Goal: Obtain resource: Download file/media

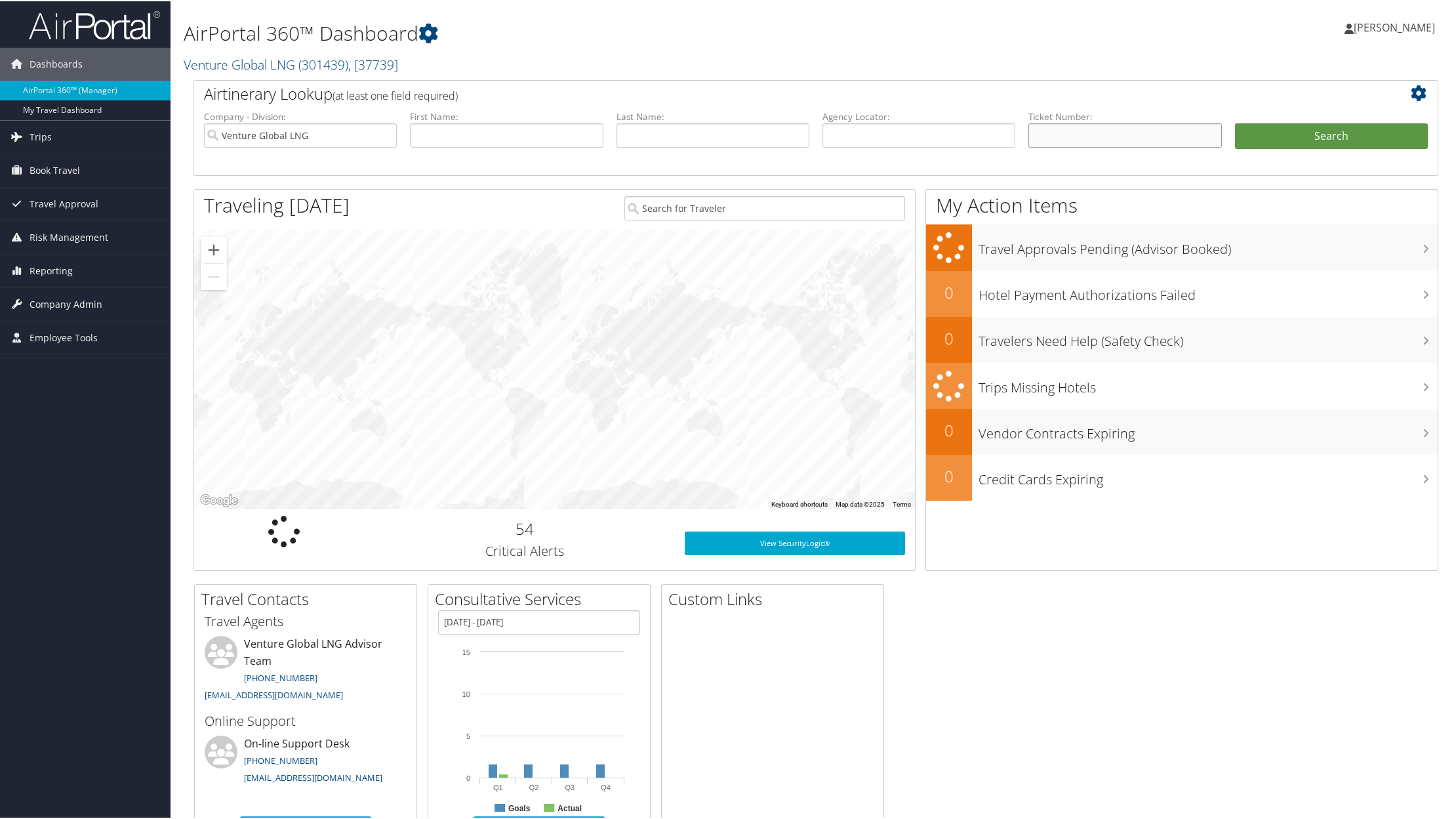
click at [1056, 138] on input "text" at bounding box center [1125, 134] width 193 height 25
paste input "0167309071223"
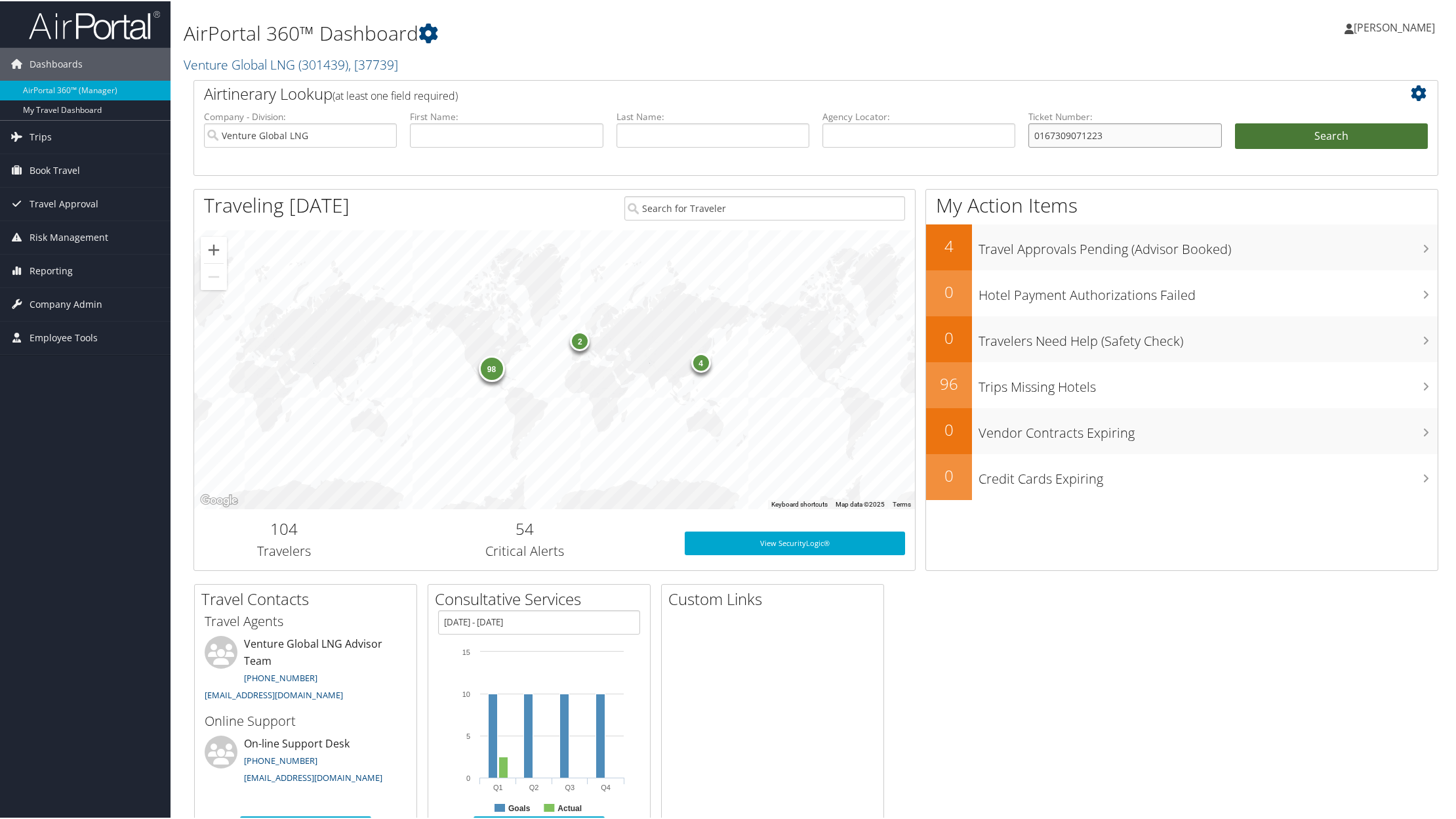
type input "0167309071223"
click at [1298, 137] on button "Search" at bounding box center [1332, 135] width 193 height 26
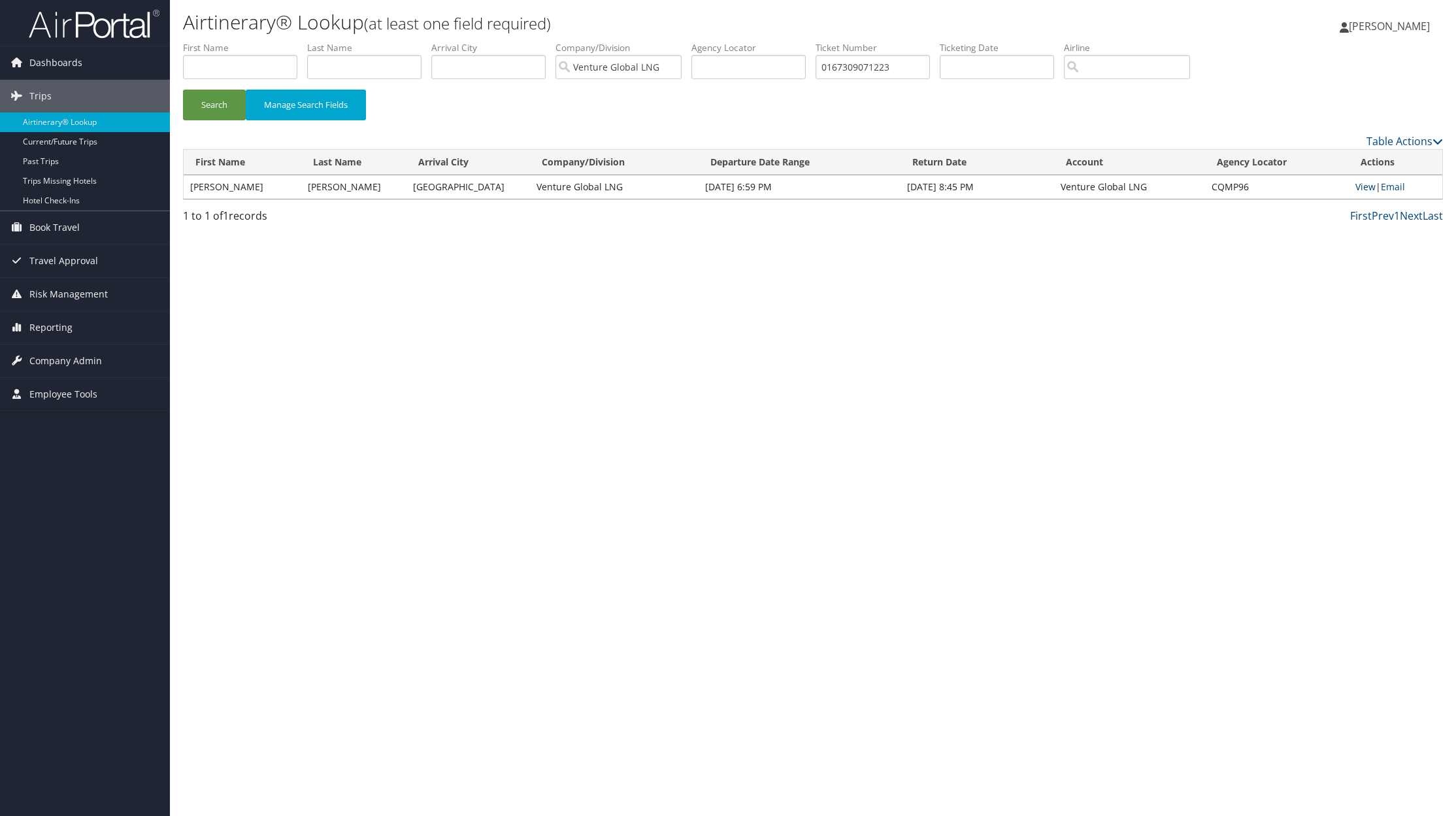
click at [1363, 189] on link "View" at bounding box center [1365, 186] width 21 height 13
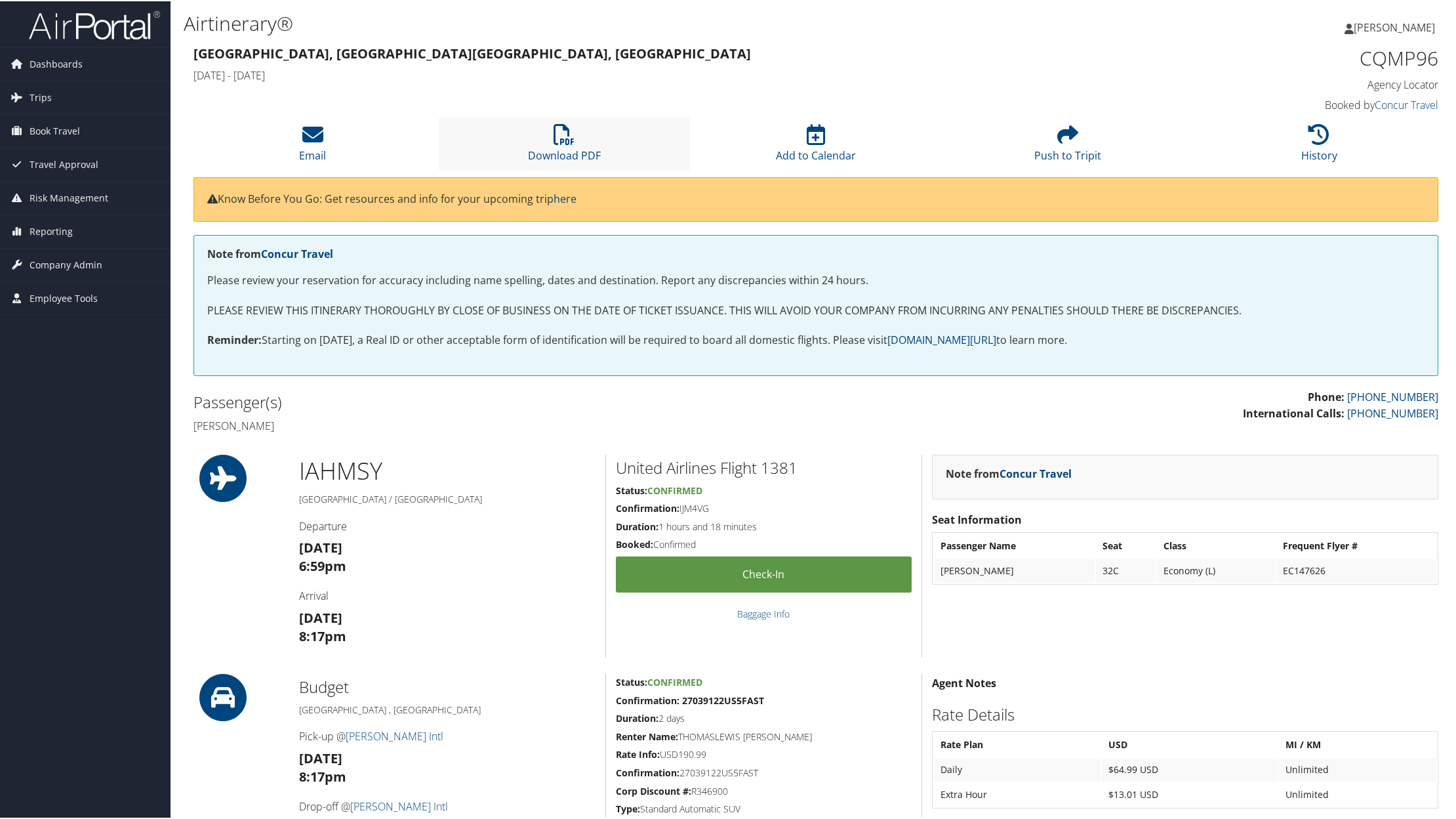
click at [556, 145] on li "Download PDF" at bounding box center [564, 143] width 252 height 53
